Goal: Task Accomplishment & Management: Complete application form

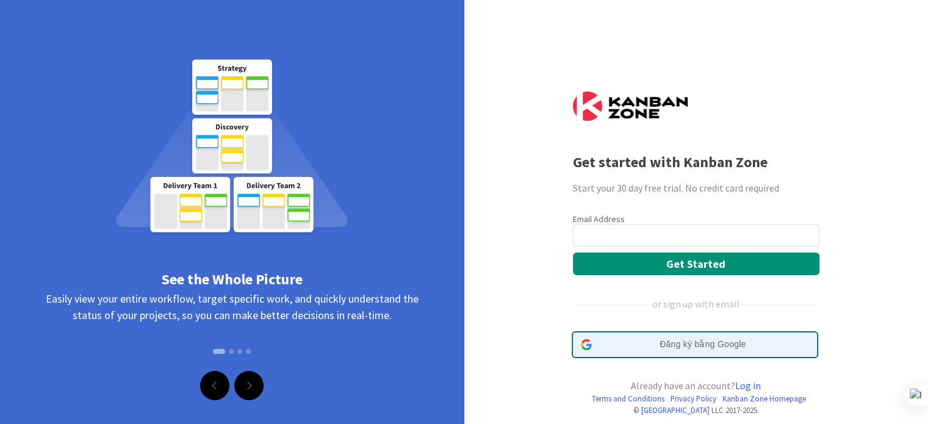
click at [677, 341] on span "Đăng ký bằng Google" at bounding box center [703, 344] width 212 height 13
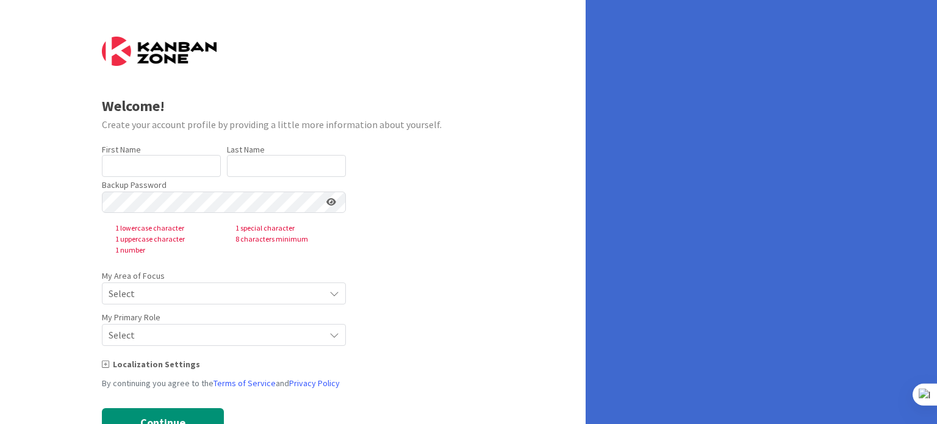
type input "Tien"
type input "Le [PERSON_NAME]"
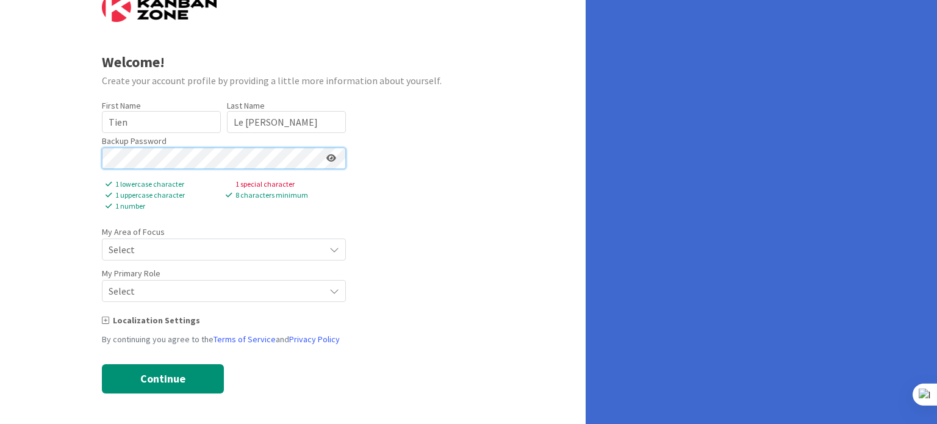
scroll to position [23, 0]
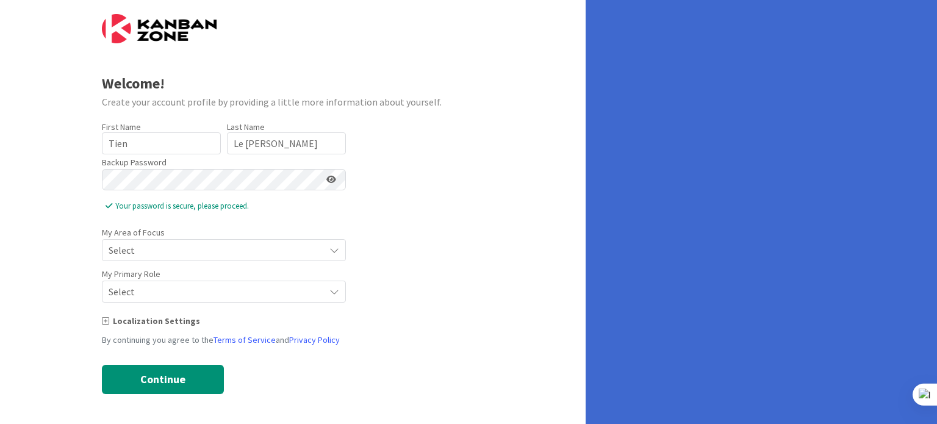
click at [278, 248] on span "Select" at bounding box center [214, 250] width 210 height 17
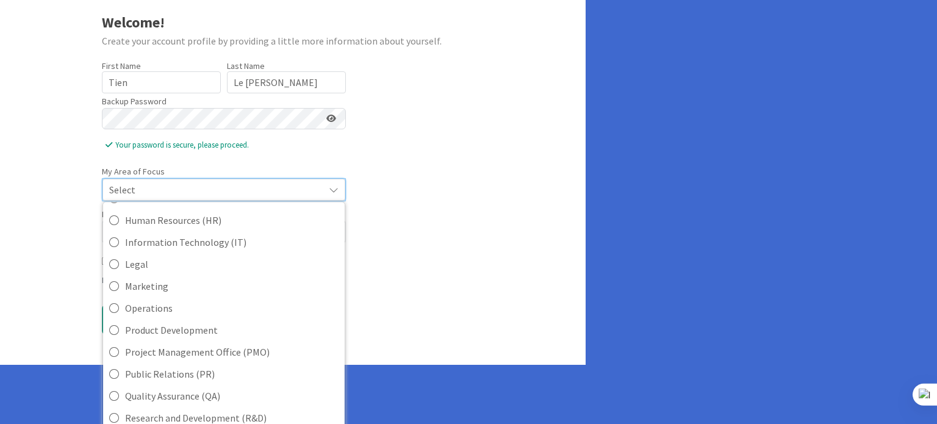
scroll to position [183, 0]
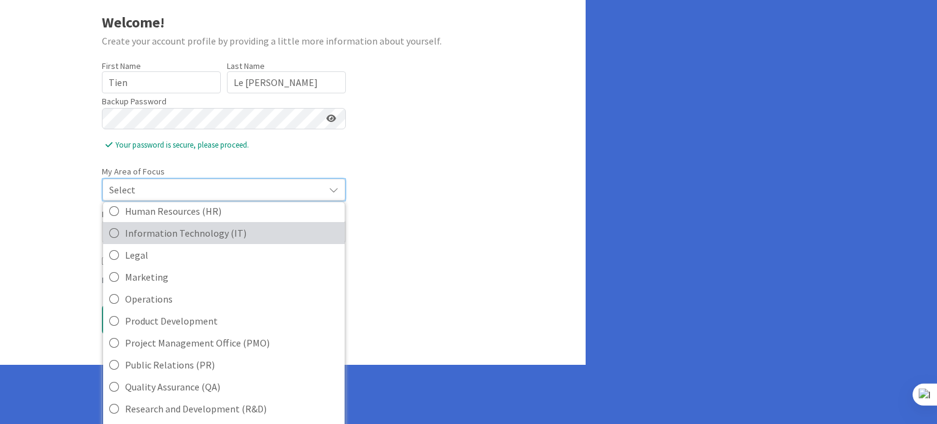
click at [269, 223] on span "Information Technology (IT)" at bounding box center [232, 232] width 214 height 18
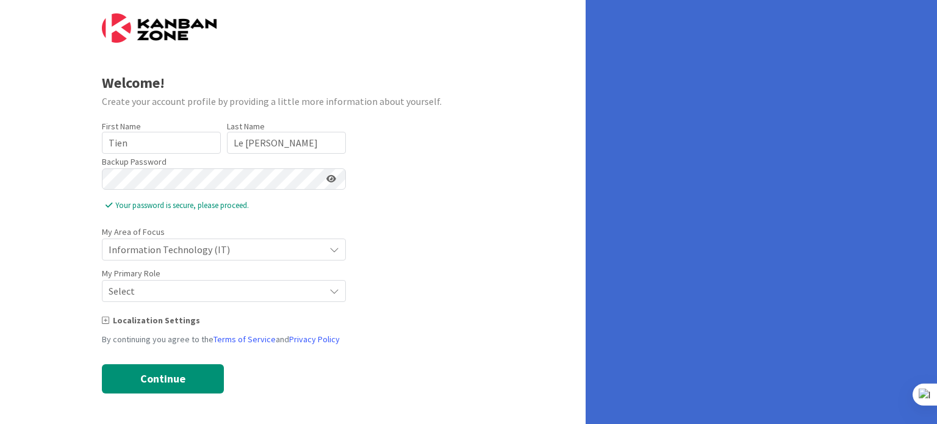
scroll to position [23, 0]
click at [169, 298] on span "Select" at bounding box center [214, 291] width 210 height 17
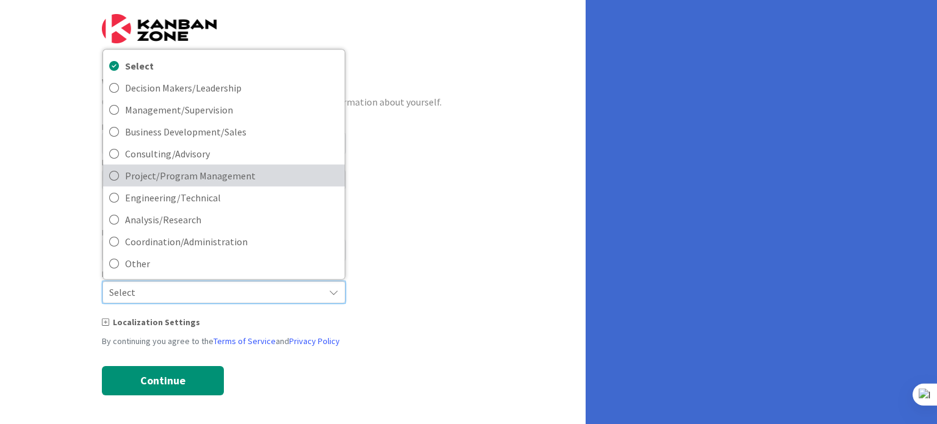
click at [227, 173] on span "Project/Program Management" at bounding box center [232, 175] width 214 height 18
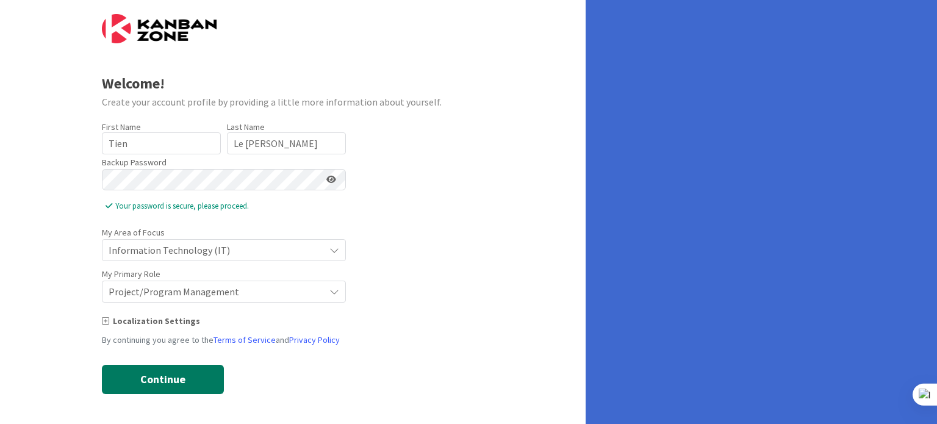
click at [170, 381] on button "Continue" at bounding box center [163, 379] width 122 height 29
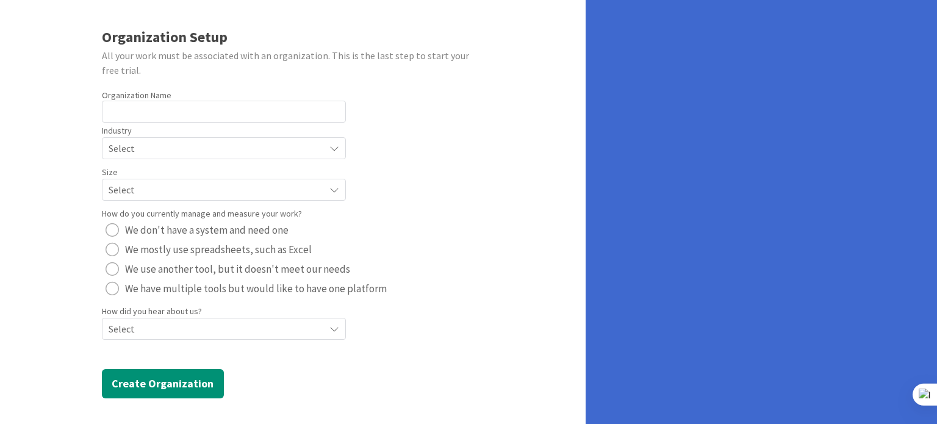
scroll to position [73, 0]
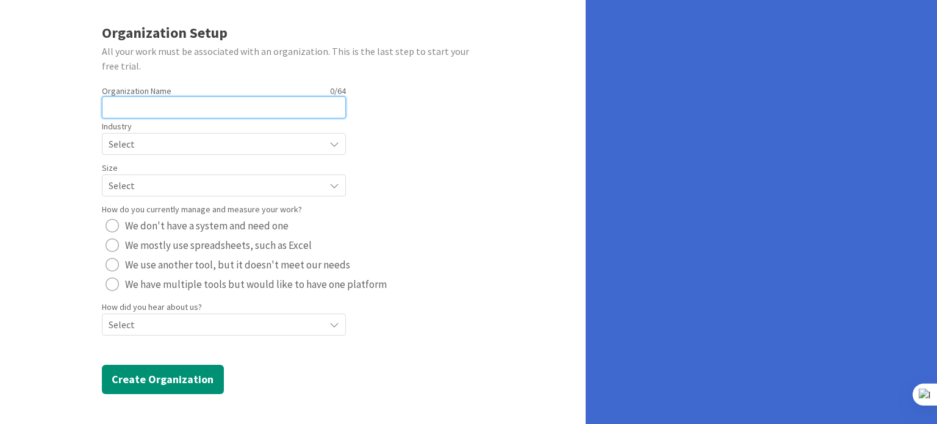
click at [294, 105] on input "text" at bounding box center [224, 107] width 244 height 22
type input "PHX"
click at [257, 140] on span "Select" at bounding box center [214, 143] width 210 height 17
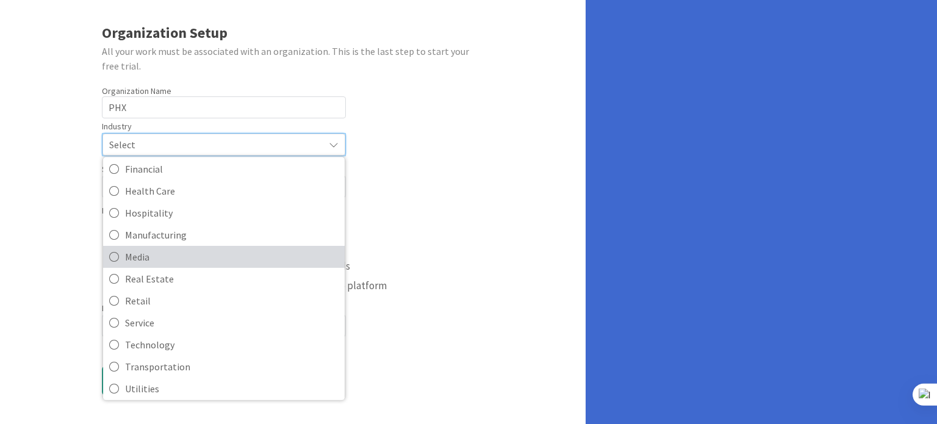
scroll to position [118, 0]
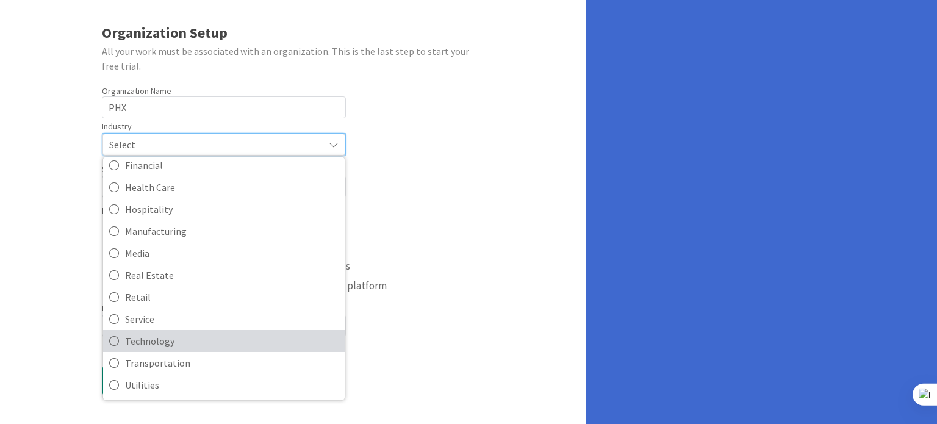
click at [162, 331] on span "Technology" at bounding box center [232, 340] width 214 height 18
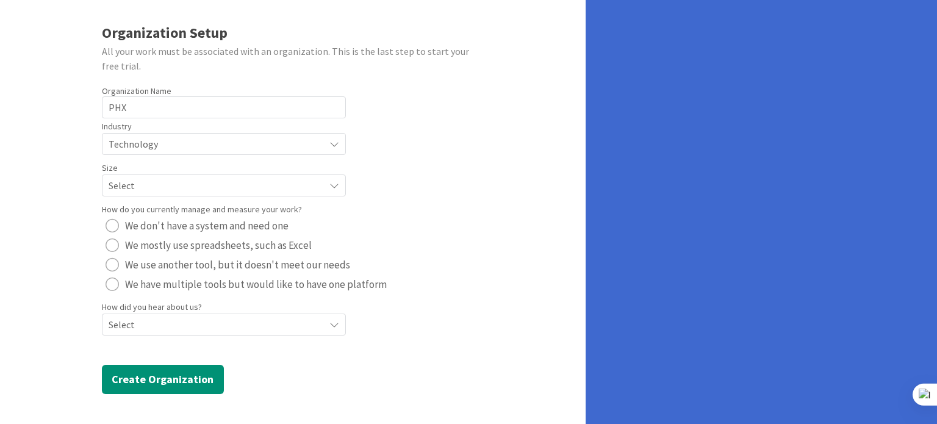
click at [204, 185] on span "Select" at bounding box center [214, 185] width 210 height 17
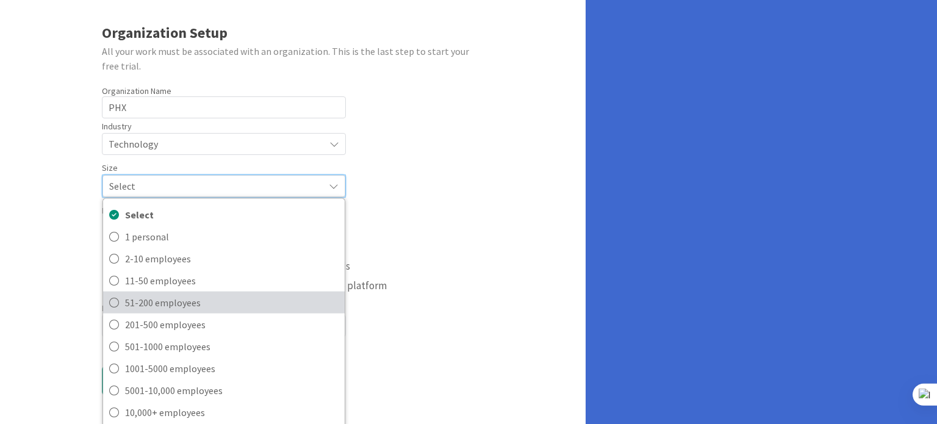
click at [154, 304] on span "51-200 employees" at bounding box center [232, 302] width 214 height 18
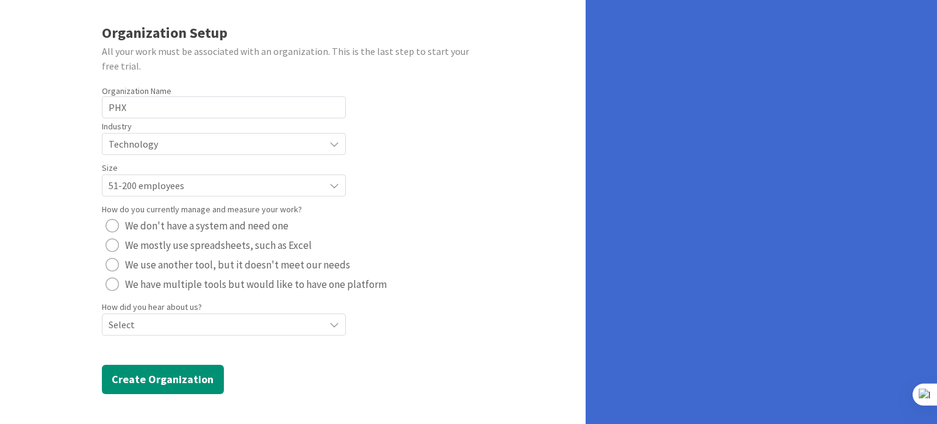
click at [107, 263] on div "radio" at bounding box center [112, 264] width 13 height 13
click at [203, 320] on span "Select" at bounding box center [214, 324] width 210 height 17
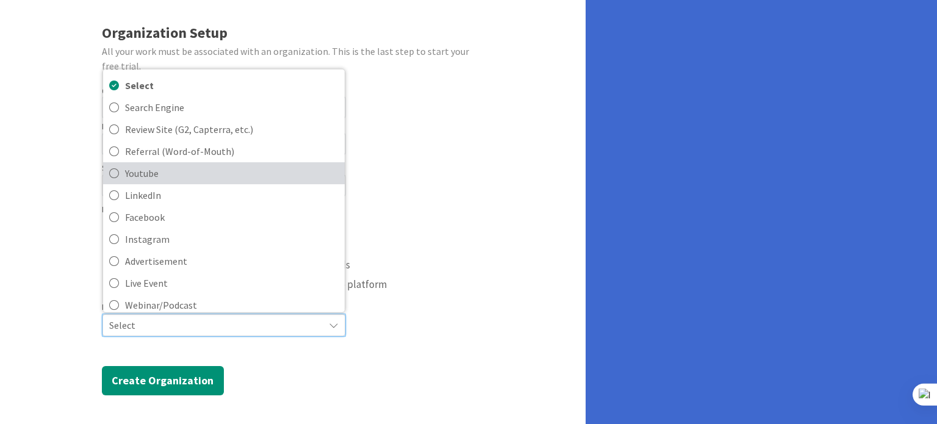
click at [173, 175] on span "Youtube" at bounding box center [232, 172] width 214 height 18
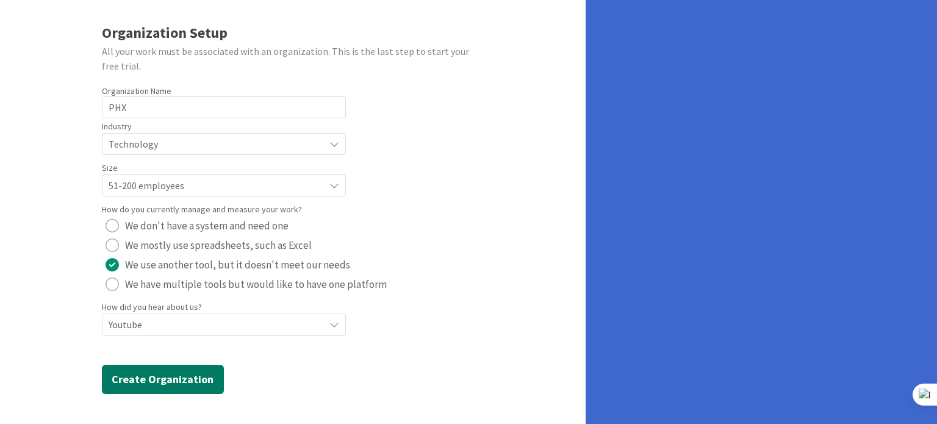
click at [152, 381] on button "Create Organization" at bounding box center [163, 379] width 122 height 29
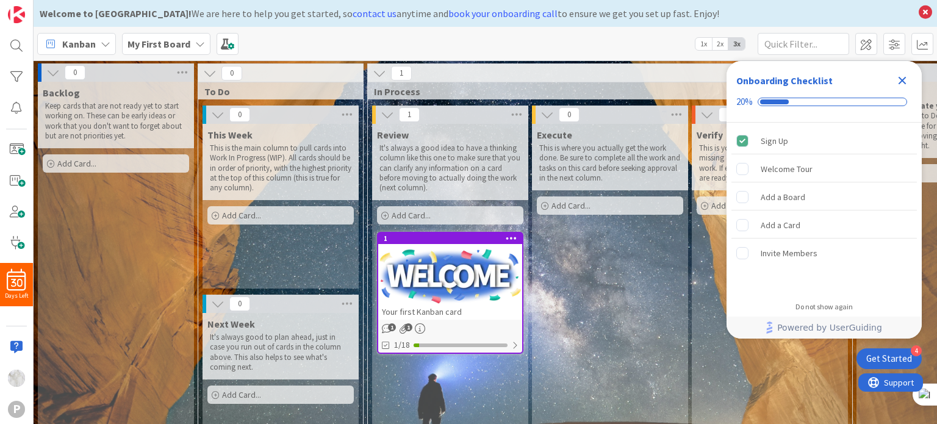
click at [900, 78] on icon "Close Checklist" at bounding box center [903, 81] width 8 height 8
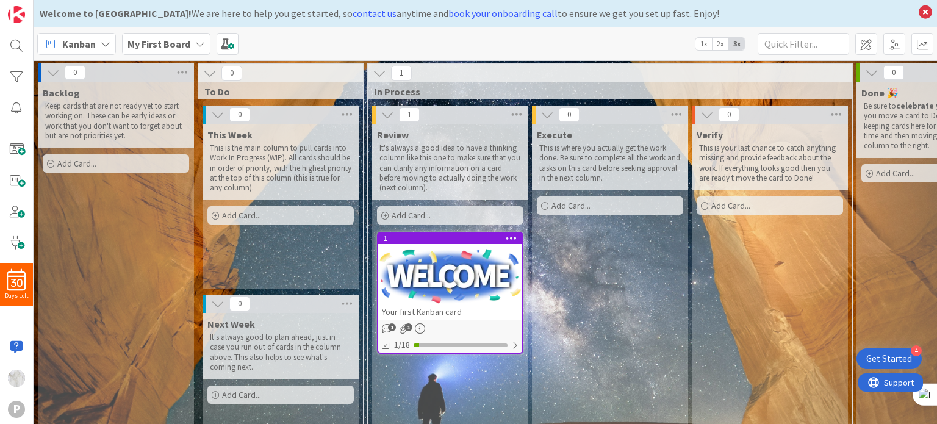
click at [699, 45] on span "1x" at bounding box center [703, 44] width 16 height 12
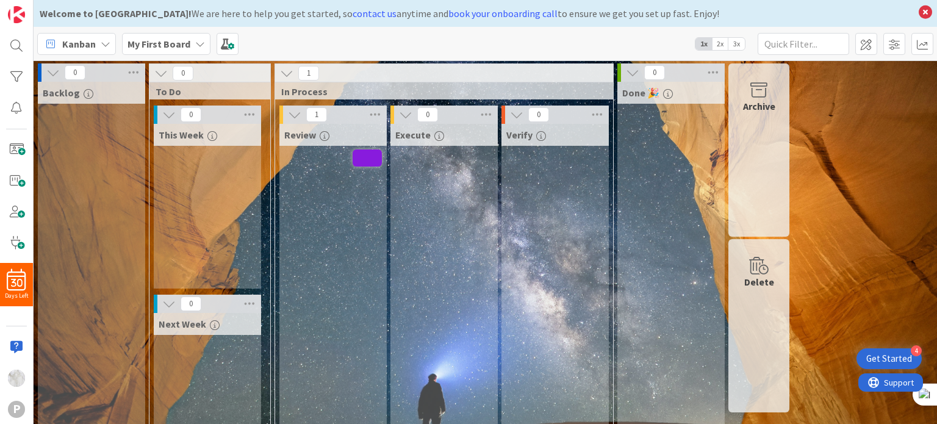
click at [714, 43] on span "2x" at bounding box center [720, 44] width 16 height 12
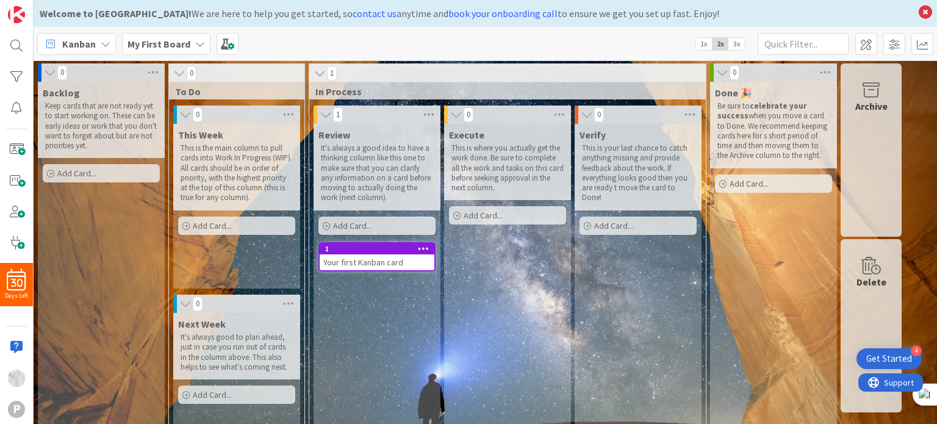
click at [107, 41] on icon at bounding box center [106, 44] width 10 height 10
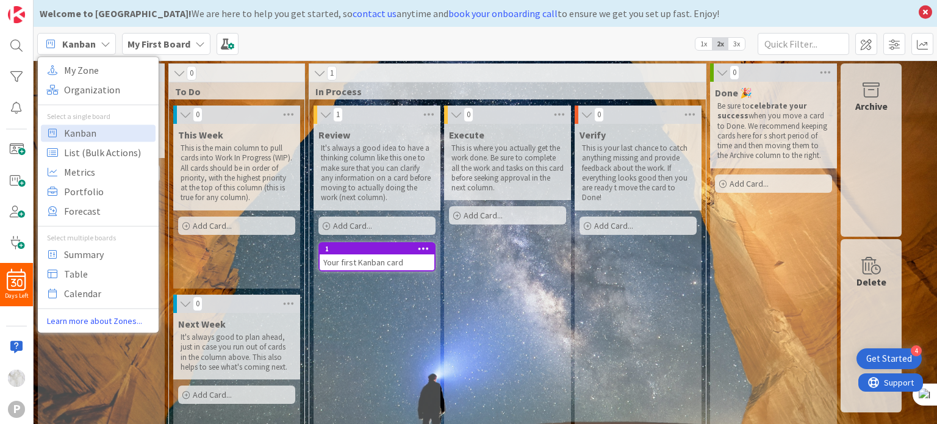
click at [107, 41] on icon at bounding box center [106, 44] width 10 height 10
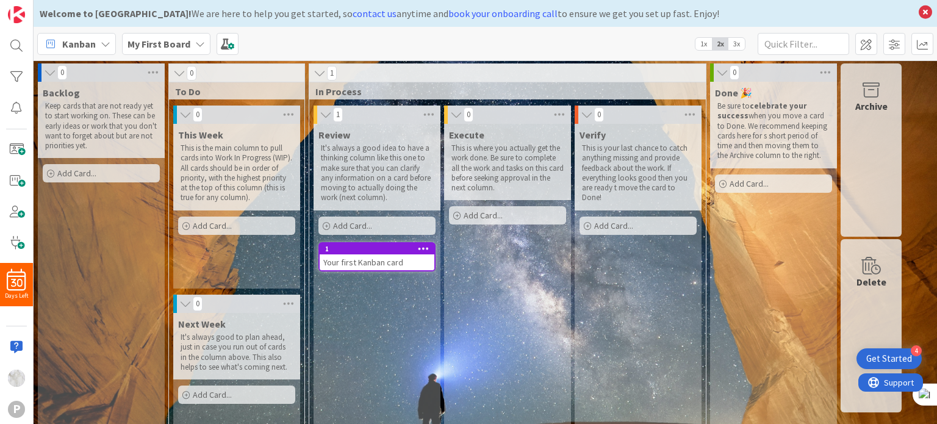
click at [243, 229] on div "Add Card..." at bounding box center [236, 226] width 117 height 18
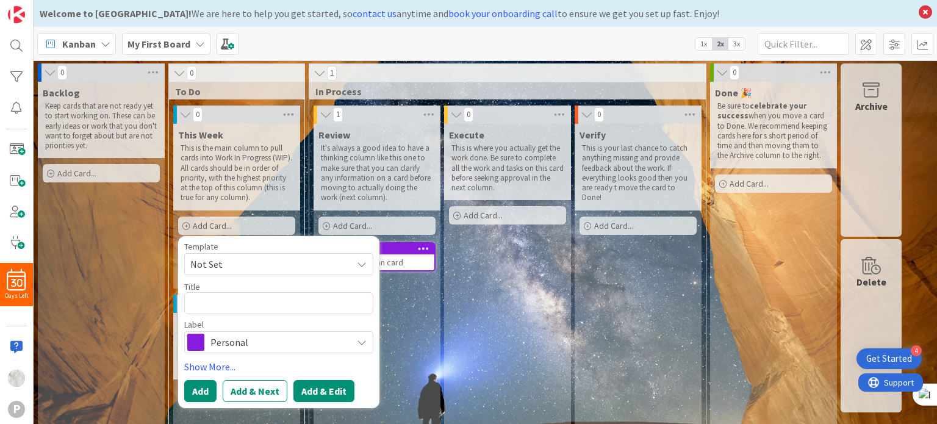
click at [317, 394] on button "Add & Edit" at bounding box center [323, 391] width 61 height 22
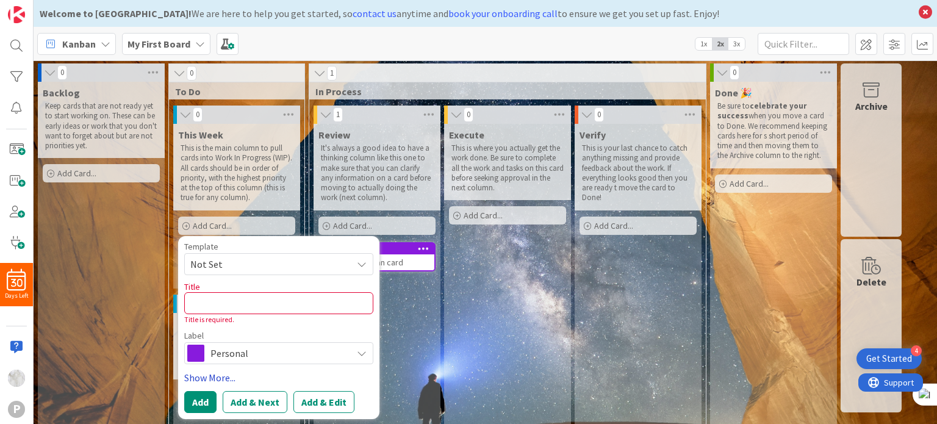
click at [218, 378] on link "Show More..." at bounding box center [278, 377] width 189 height 15
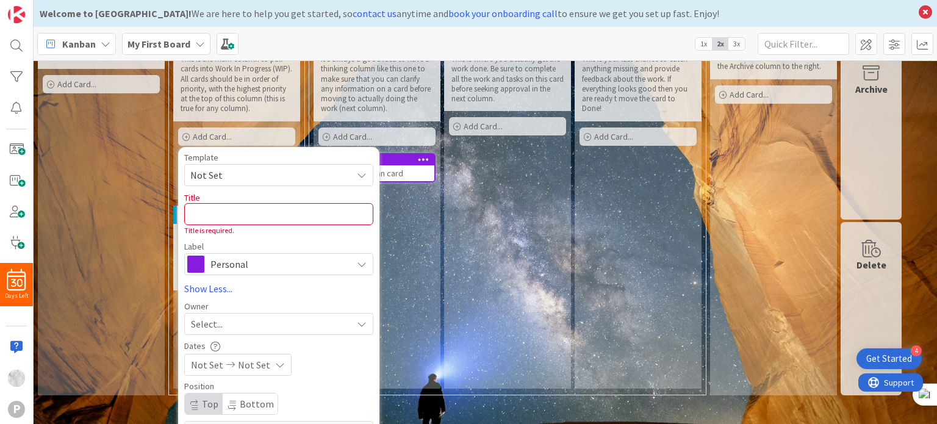
scroll to position [81, 0]
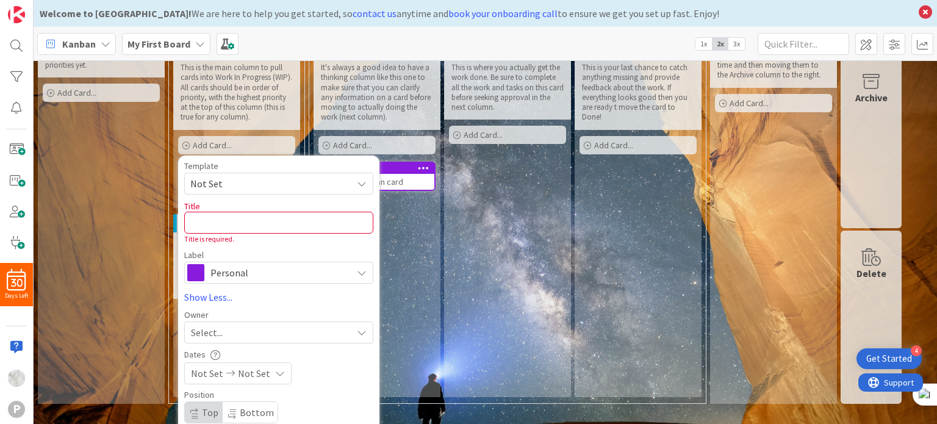
click at [199, 162] on span "Template" at bounding box center [201, 166] width 34 height 9
click at [203, 147] on span "Add Card..." at bounding box center [212, 145] width 39 height 11
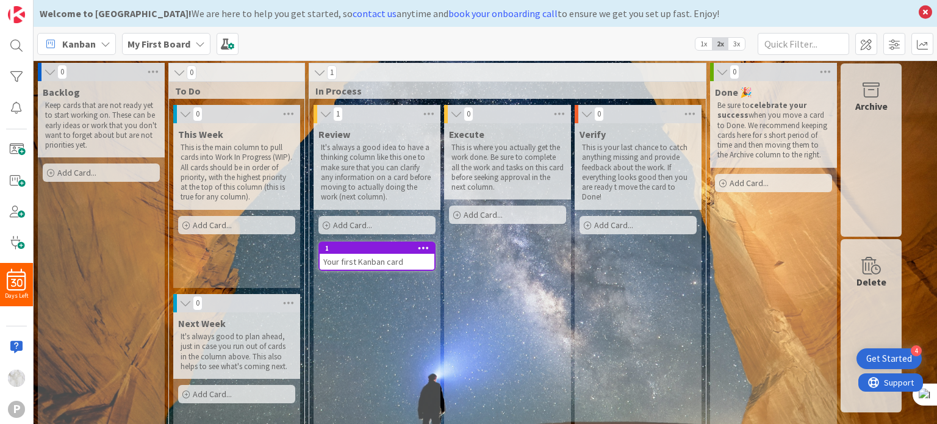
scroll to position [0, 0]
click at [151, 40] on b "My First Board" at bounding box center [158, 44] width 63 height 12
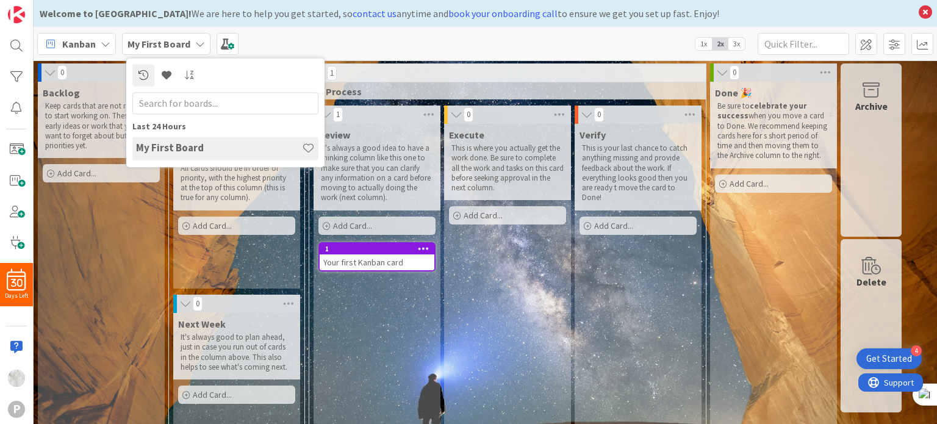
click at [151, 40] on b "My First Board" at bounding box center [158, 44] width 63 height 12
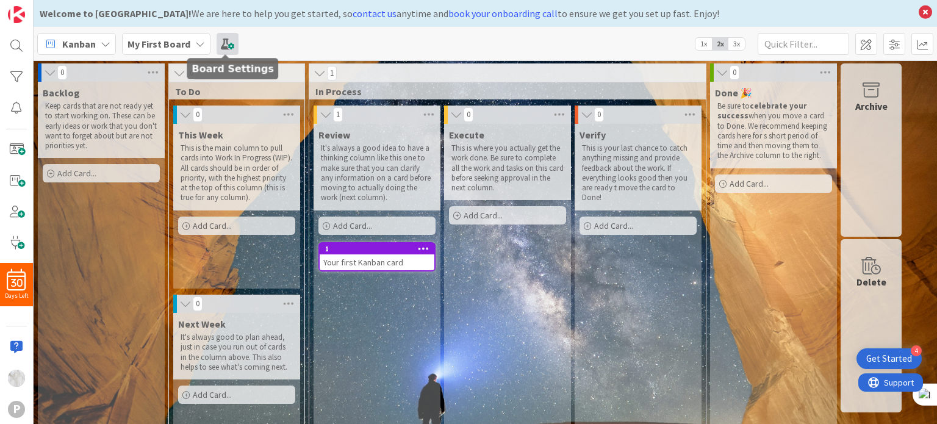
click at [217, 51] on span at bounding box center [228, 44] width 22 height 22
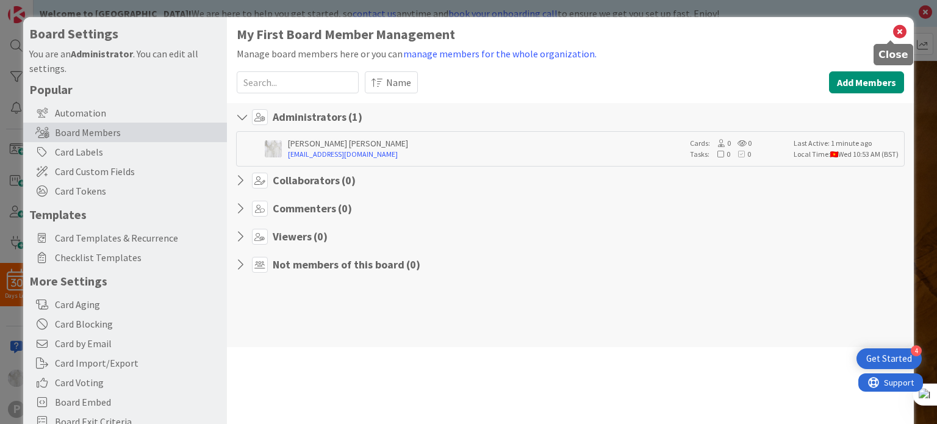
click at [892, 33] on icon at bounding box center [900, 31] width 16 height 17
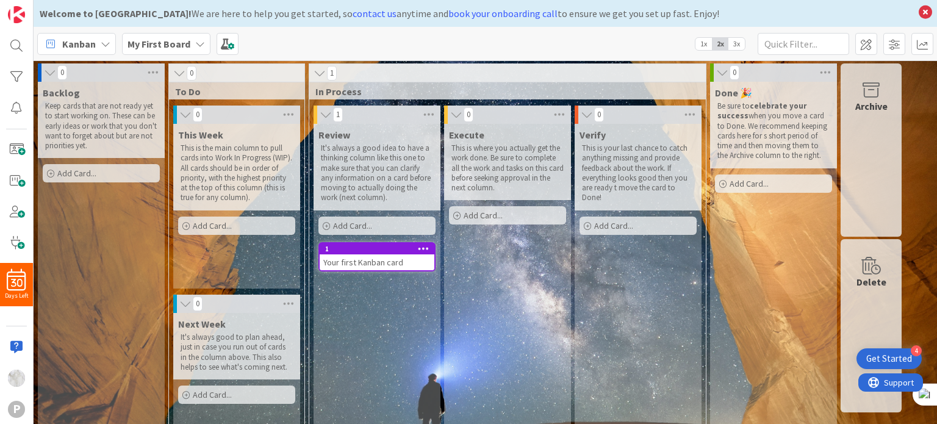
drag, startPoint x: 766, startPoint y: 245, endPoint x: 811, endPoint y: 235, distance: 45.7
click at [811, 235] on div "Done 🎉 Be sure to celebrate your success when you move a card to Done. We recom…" at bounding box center [773, 283] width 127 height 403
click at [9, 145] on span at bounding box center [16, 149] width 24 height 21
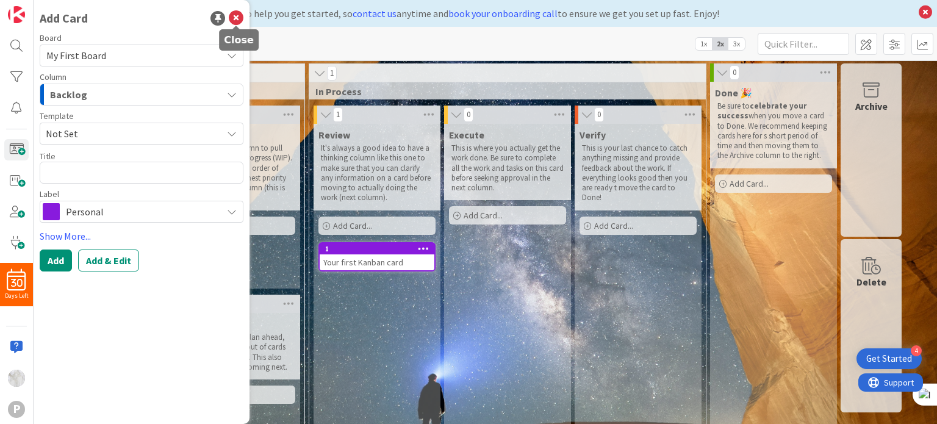
click at [242, 20] on icon at bounding box center [236, 18] width 15 height 15
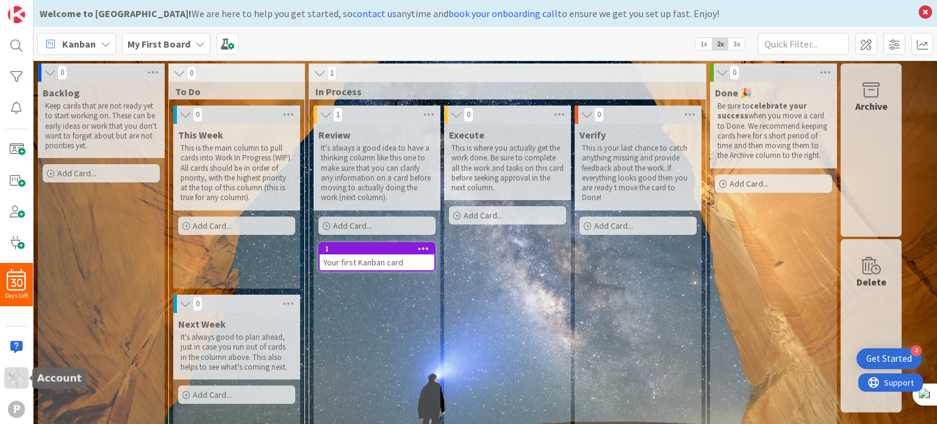
click at [16, 379] on img at bounding box center [16, 378] width 17 height 17
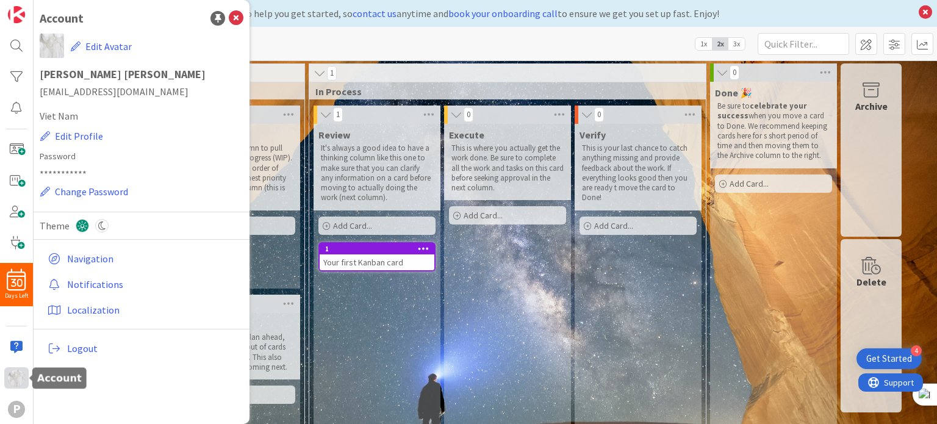
click at [16, 379] on img at bounding box center [16, 378] width 17 height 17
click at [20, 375] on img at bounding box center [16, 378] width 17 height 17
click at [233, 18] on icon at bounding box center [236, 18] width 15 height 15
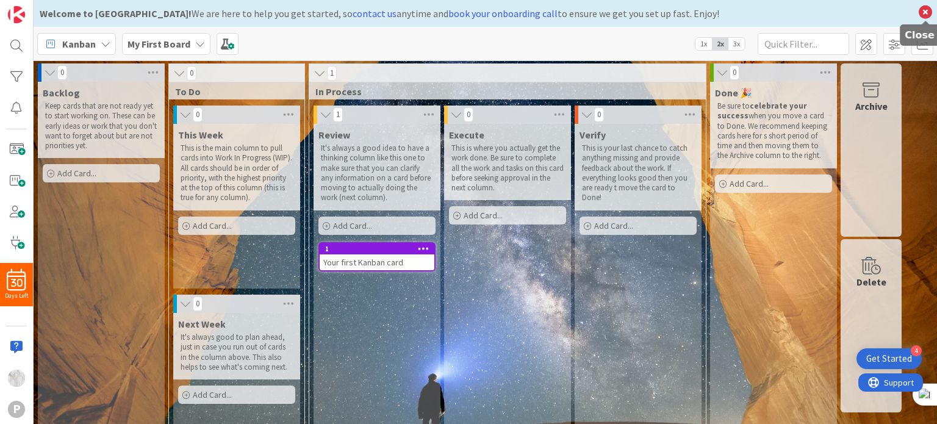
click at [930, 7] on icon at bounding box center [926, 12] width 16 height 17
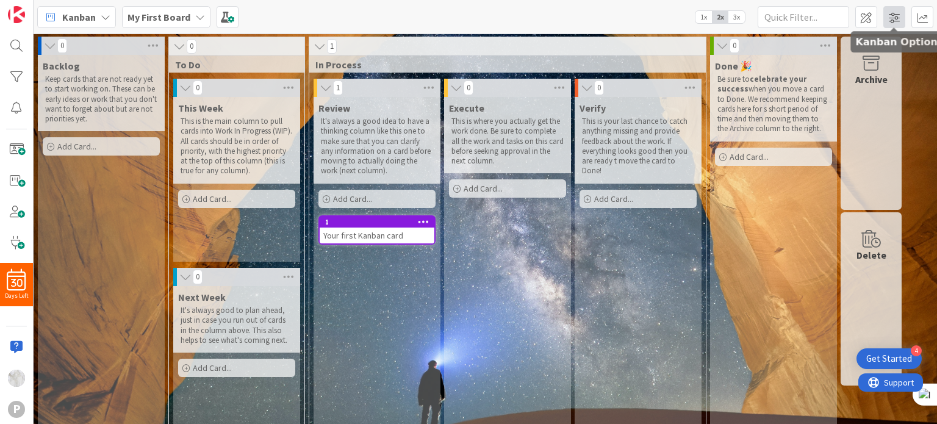
click at [899, 13] on span at bounding box center [894, 17] width 22 height 22
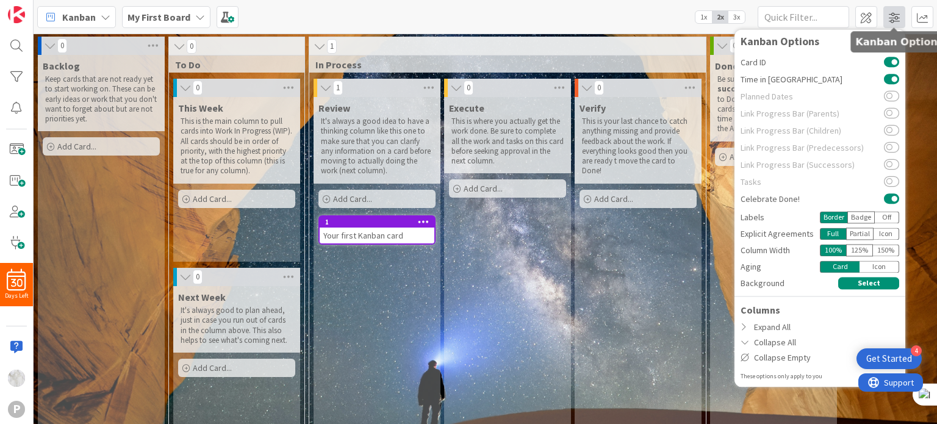
click at [899, 13] on span at bounding box center [894, 17] width 22 height 22
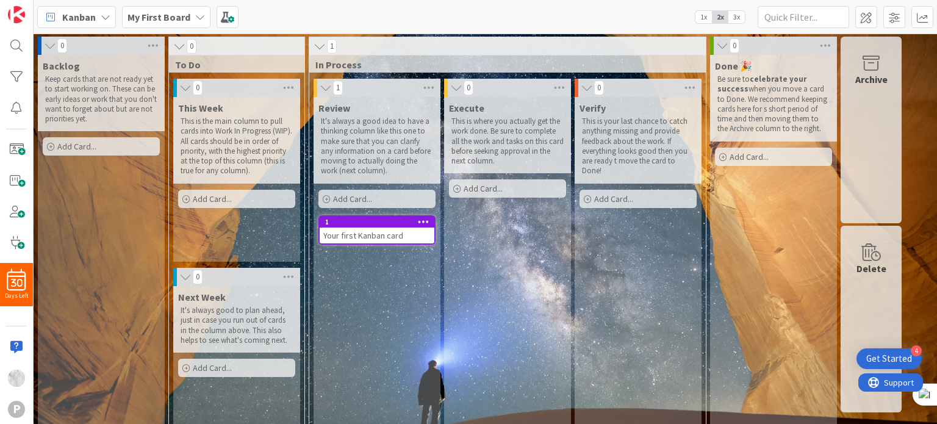
click at [875, 356] on div "Get Started" at bounding box center [889, 359] width 46 height 12
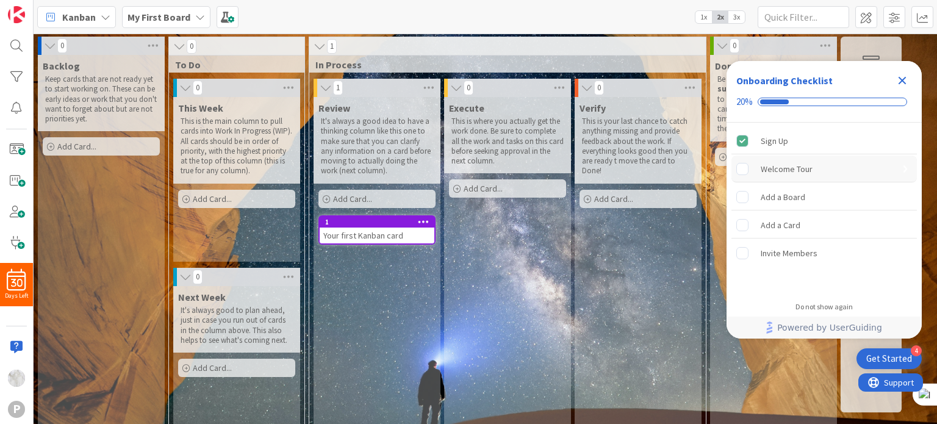
click at [791, 168] on div "Welcome Tour" at bounding box center [787, 169] width 52 height 15
